Goal: Task Accomplishment & Management: Complete application form

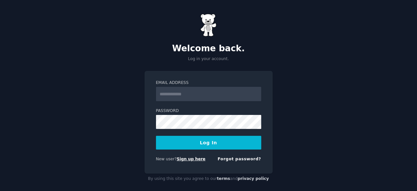
click at [185, 159] on link "Sign up here" at bounding box center [191, 159] width 29 height 5
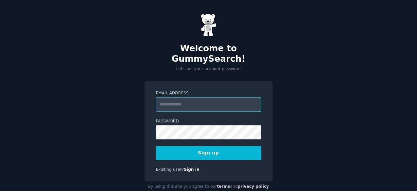
click at [186, 98] on input "Email Address" at bounding box center [208, 105] width 105 height 14
click at [169, 98] on input "**********" at bounding box center [208, 105] width 105 height 14
drag, startPoint x: 227, startPoint y: 93, endPoint x: 204, endPoint y: 94, distance: 23.6
click at [204, 98] on input "**********" at bounding box center [208, 105] width 105 height 14
click at [198, 98] on input "**********" at bounding box center [208, 105] width 105 height 14
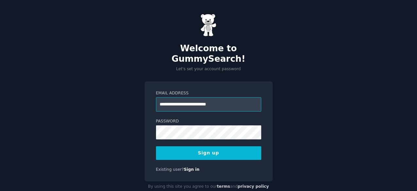
type input "**********"
click at [176, 147] on button "Sign up" at bounding box center [208, 154] width 105 height 14
click at [351, 91] on div "**********" at bounding box center [208, 103] width 417 height 206
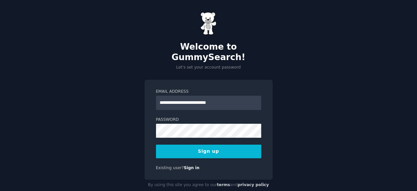
scroll to position [4, 0]
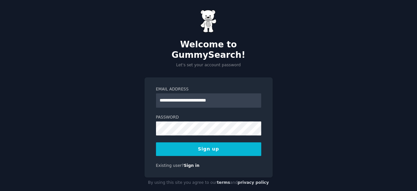
click at [186, 149] on div "**********" at bounding box center [209, 128] width 128 height 101
click at [186, 164] on link "Sign in" at bounding box center [192, 166] width 16 height 5
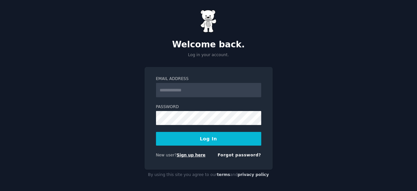
click at [190, 156] on link "Sign up here" at bounding box center [191, 155] width 29 height 5
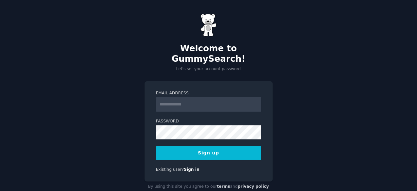
click at [200, 98] on input "Email Address" at bounding box center [208, 105] width 105 height 14
type input "**********"
click at [214, 147] on button "Sign up" at bounding box center [208, 154] width 105 height 14
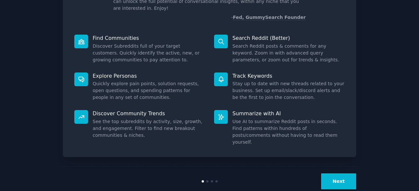
click at [338, 174] on button "Next" at bounding box center [338, 182] width 35 height 16
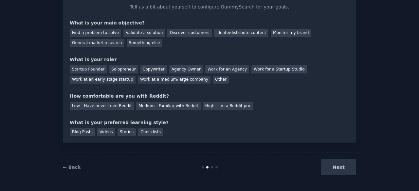
click at [341, 167] on div "Next" at bounding box center [307, 168] width 98 height 16
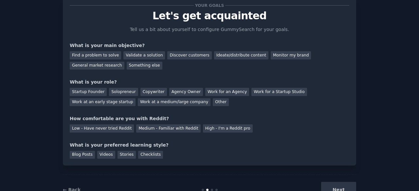
scroll to position [0, 0]
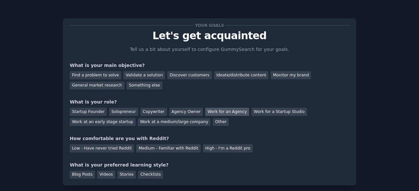
click at [212, 112] on div "Work for an Agency" at bounding box center [227, 112] width 44 height 8
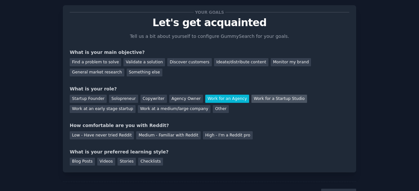
scroll to position [33, 0]
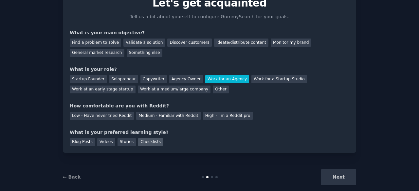
click at [145, 144] on div "Checklists" at bounding box center [150, 142] width 25 height 8
click at [110, 42] on div "Find a problem to solve" at bounding box center [95, 43] width 51 height 8
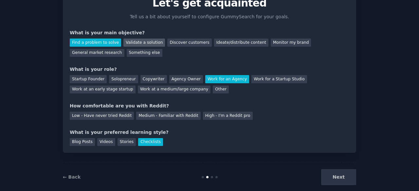
click at [150, 43] on div "Validate a solution" at bounding box center [144, 43] width 42 height 8
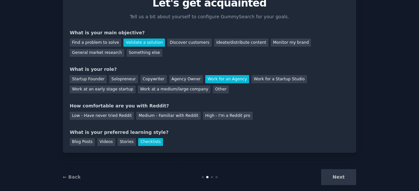
click at [347, 177] on div "Next" at bounding box center [307, 178] width 98 height 16
click at [203, 116] on div "High - I'm a Reddit pro" at bounding box center [228, 116] width 50 height 8
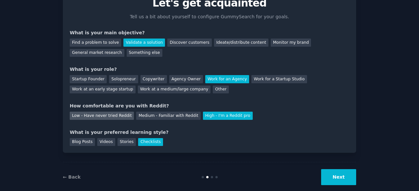
click at [100, 117] on div "Low - Have never tried Reddit" at bounding box center [102, 116] width 64 height 8
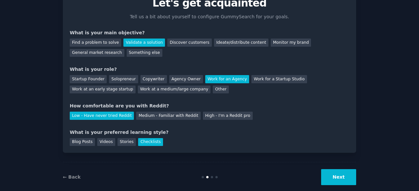
click at [346, 173] on button "Next" at bounding box center [338, 178] width 35 height 16
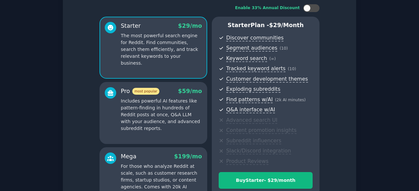
scroll to position [33, 0]
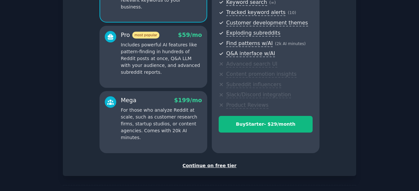
click at [205, 167] on div "Continue on free tier" at bounding box center [209, 166] width 279 height 7
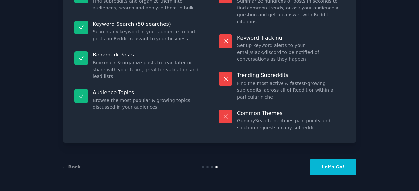
scroll to position [63, 0]
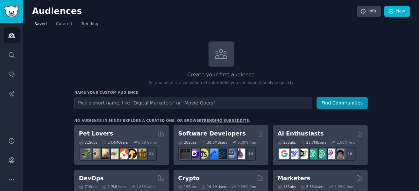
click at [133, 104] on input "text" at bounding box center [193, 103] width 238 height 12
click at [346, 105] on button "Find Communities" at bounding box center [341, 103] width 51 height 12
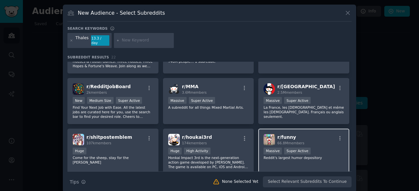
scroll to position [65, 0]
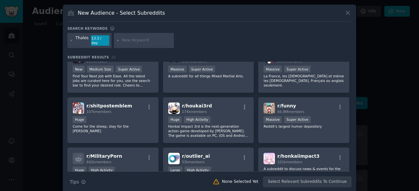
click at [348, 12] on icon at bounding box center [348, 13] width 4 height 4
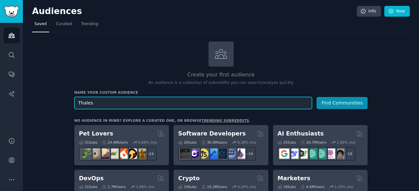
click at [183, 103] on input "Thales" at bounding box center [193, 103] width 238 height 12
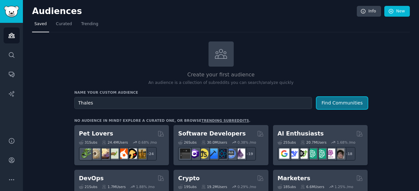
click at [326, 101] on button "Find Communities" at bounding box center [341, 103] width 51 height 12
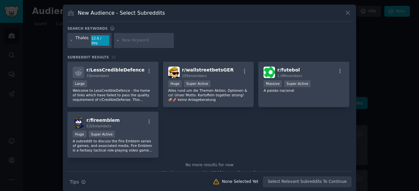
click at [350, 11] on icon at bounding box center [347, 12] width 7 height 7
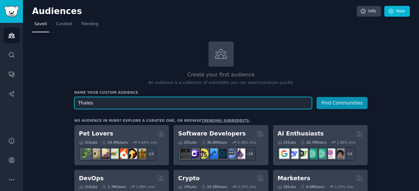
click at [119, 98] on input "Thales" at bounding box center [193, 103] width 238 height 12
type input "Thales aerospace"
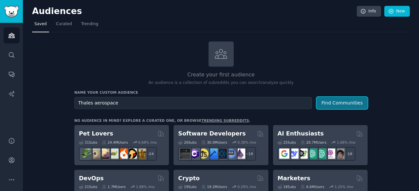
click at [341, 102] on button "Find Communities" at bounding box center [341, 103] width 51 height 12
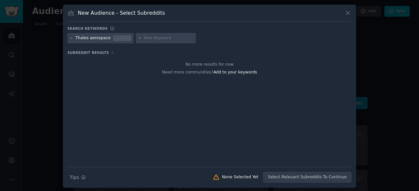
click at [160, 39] on input "text" at bounding box center [169, 38] width 50 height 6
click at [98, 39] on div "Thales aerospace" at bounding box center [93, 38] width 35 height 6
click at [94, 40] on div "Thales aerospace" at bounding box center [93, 38] width 35 height 6
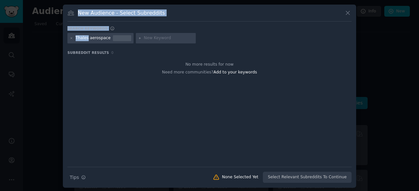
drag, startPoint x: 86, startPoint y: 39, endPoint x: 61, endPoint y: 38, distance: 25.2
click at [61, 38] on div "​ New Audience - Select Subreddits Search keywords Thales aerospace Subreddit R…" at bounding box center [209, 96] width 414 height 193
click at [79, 38] on div "Thales aerospace" at bounding box center [93, 38] width 35 height 6
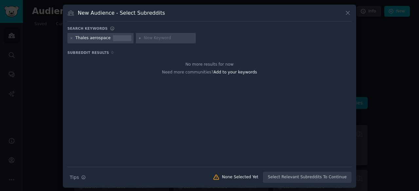
click at [67, 36] on div "Thales aerospace" at bounding box center [100, 38] width 66 height 10
click at [70, 38] on icon at bounding box center [72, 39] width 4 height 4
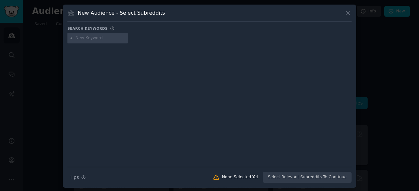
click at [76, 40] on input "text" at bounding box center [101, 38] width 50 height 6
type input "aerospatial"
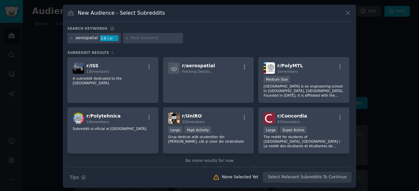
click at [141, 38] on input "text" at bounding box center [156, 38] width 50 height 6
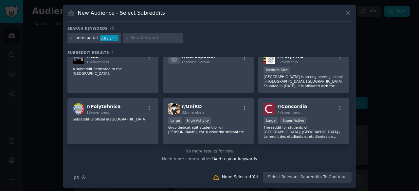
scroll to position [1, 0]
